Goal: Task Accomplishment & Management: Manage account settings

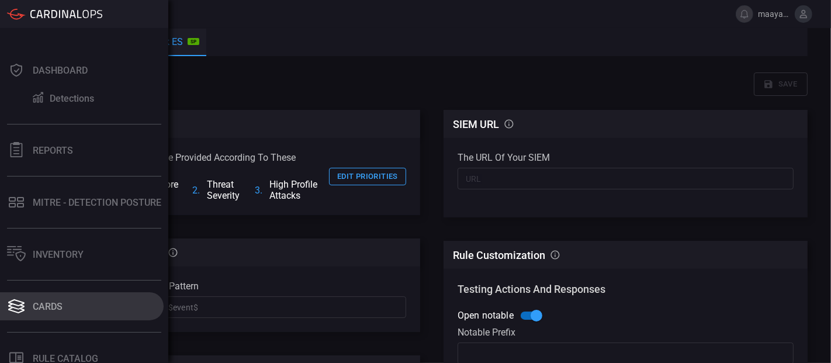
click at [102, 292] on button "Cards" at bounding box center [82, 306] width 164 height 28
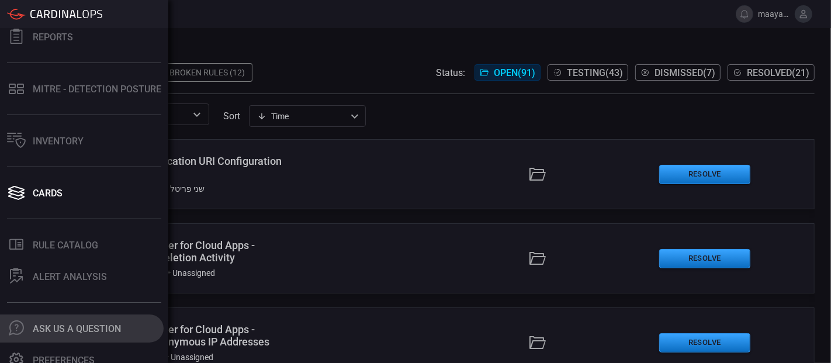
scroll to position [124, 0]
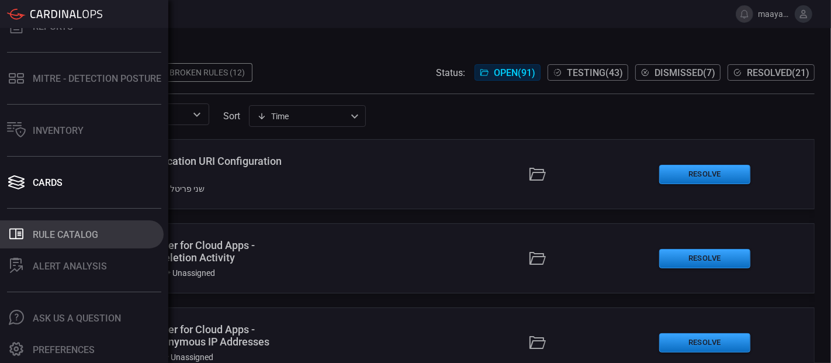
click at [89, 236] on div "Rule Catalog" at bounding box center [65, 234] width 65 height 11
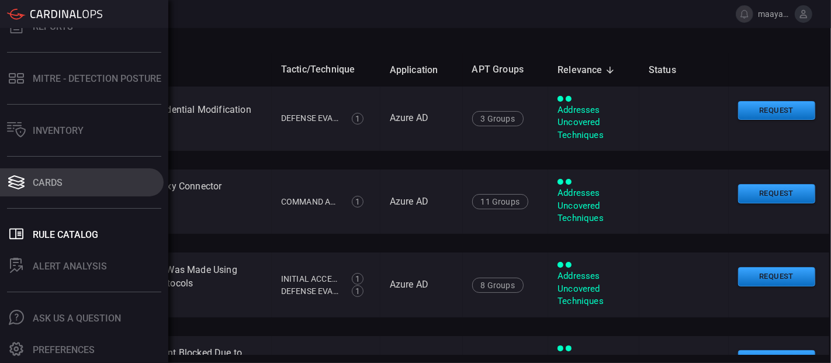
click at [83, 186] on button "Cards" at bounding box center [82, 182] width 164 height 28
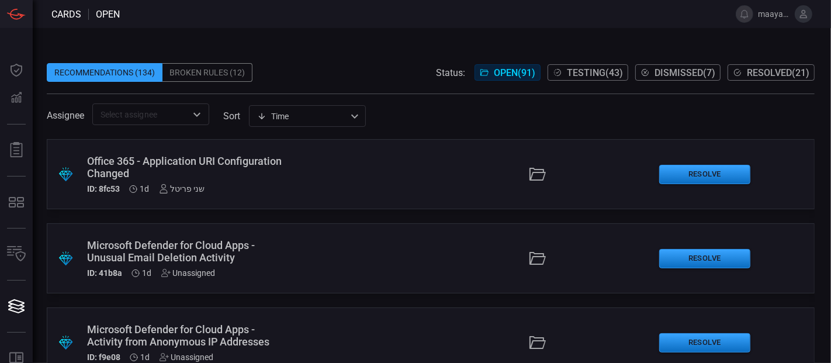
click at [227, 72] on div "Broken Rules (12)" at bounding box center [207, 72] width 90 height 19
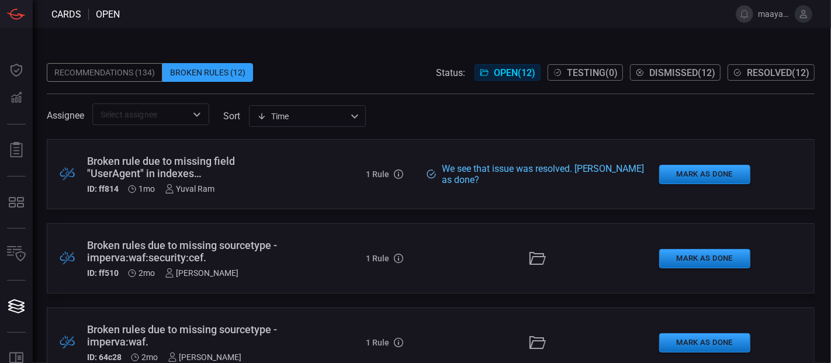
click at [138, 111] on input "text" at bounding box center [141, 114] width 91 height 15
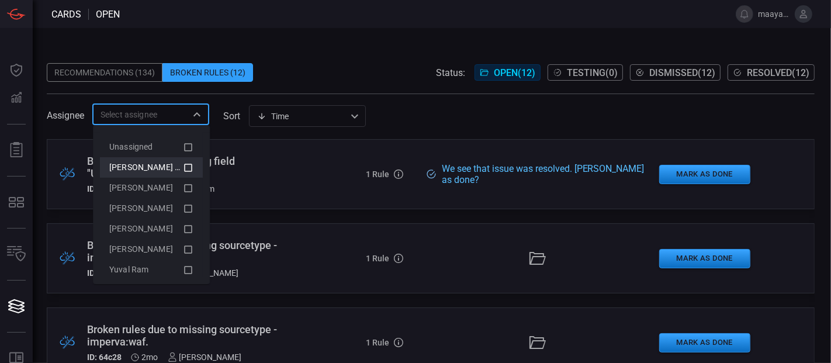
click at [185, 166] on icon at bounding box center [189, 168] width 8 height 8
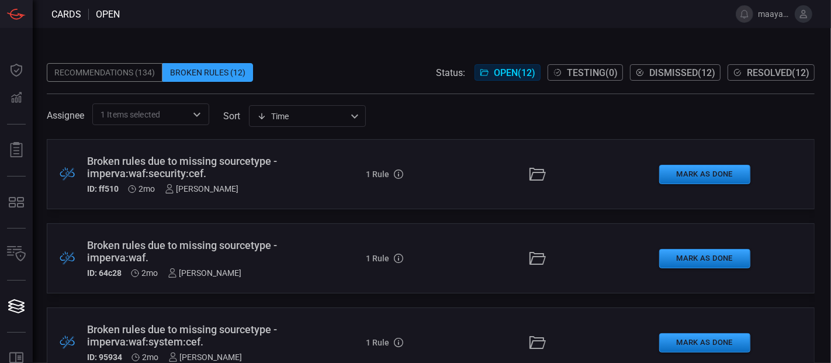
click at [316, 58] on span at bounding box center [431, 55] width 768 height 18
click at [320, 174] on div ".broken_cards_icon_0{fill:#39A4FF;} .broken_cards_icon_1{fill:none;stroke:#1918…" at bounding box center [431, 174] width 768 height 70
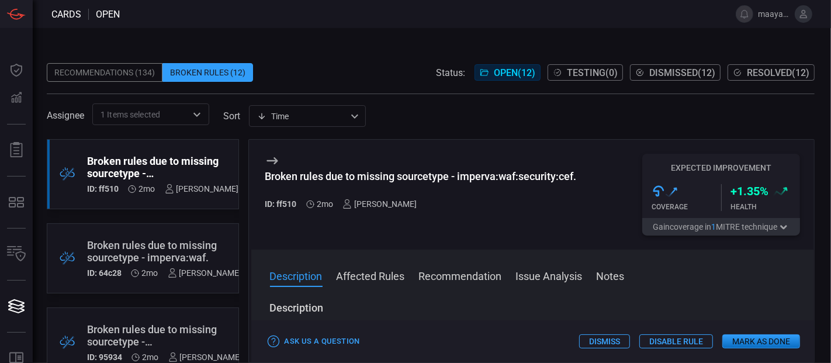
click at [387, 276] on button "Affected Rules" at bounding box center [371, 275] width 68 height 14
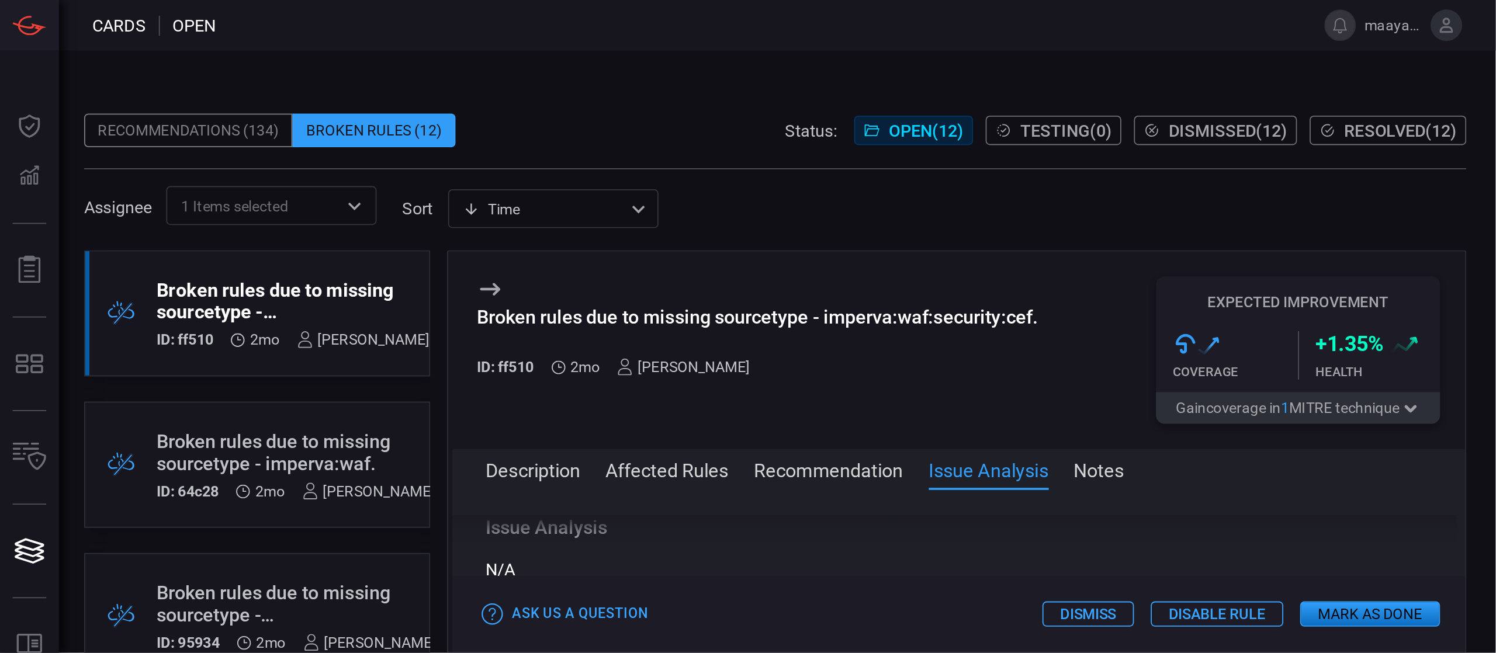
scroll to position [331, 0]
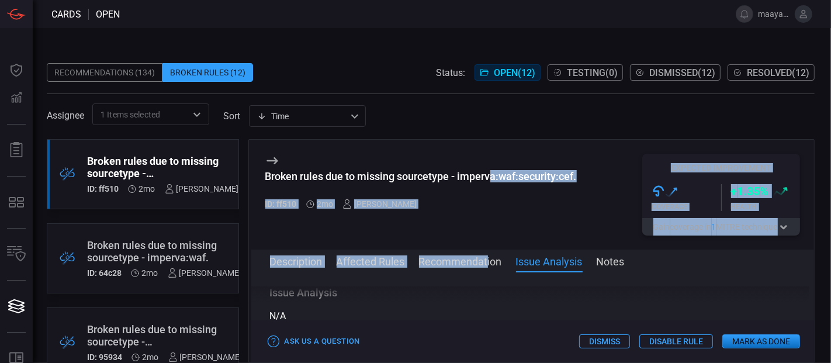
drag, startPoint x: 487, startPoint y: 252, endPoint x: 491, endPoint y: 195, distance: 57.4
click at [491, 195] on div "Broken rules due to missing sourcetype - imperva:waf:security:cef. ID: ff510 2m…" at bounding box center [531, 251] width 567 height 224
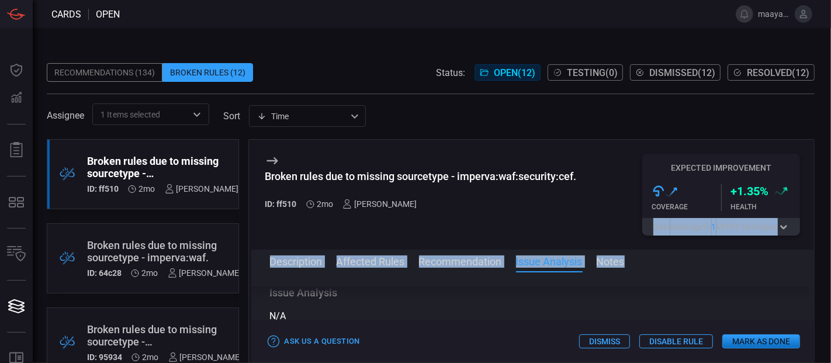
drag, startPoint x: 665, startPoint y: 264, endPoint x: 649, endPoint y: 219, distance: 47.9
click at [649, 219] on div "Broken rules due to missing sourcetype - imperva:waf:security:cef. ID: ff510 2m…" at bounding box center [531, 251] width 567 height 224
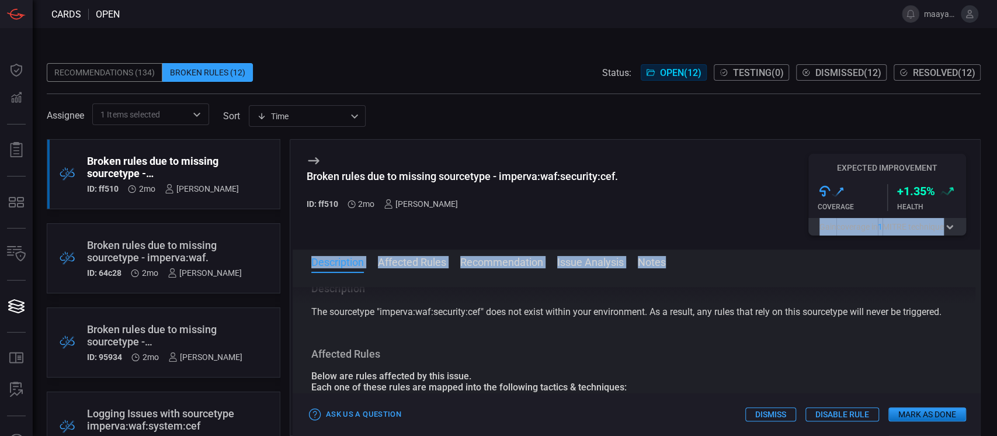
scroll to position [0, 0]
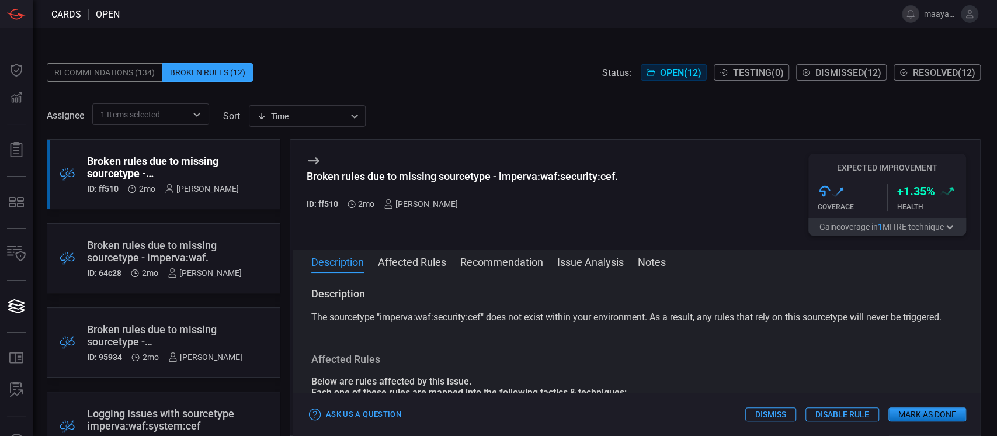
click at [650, 320] on span "The sourcetype "imperva:waf:security:cef" does not exist within your environmen…" at bounding box center [626, 316] width 630 height 11
click at [830, 362] on button "Mark as Done" at bounding box center [928, 414] width 78 height 14
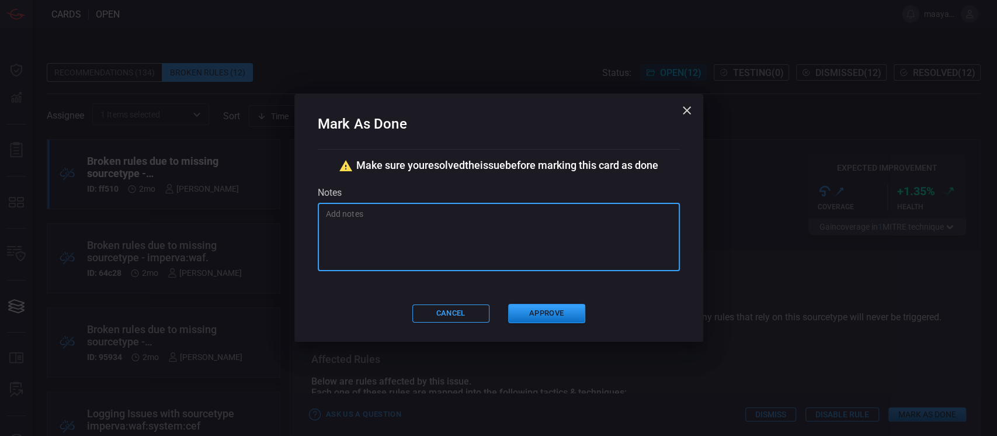
click at [446, 215] on textarea at bounding box center [499, 237] width 346 height 58
type textarea "v"
